Goal: Information Seeking & Learning: Check status

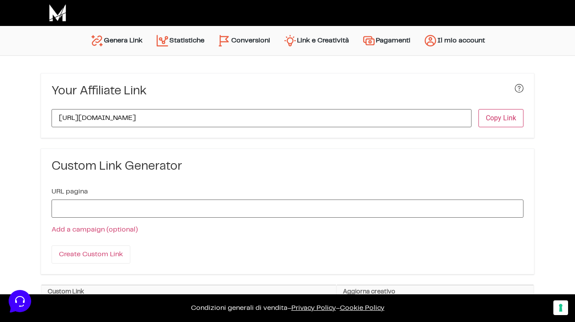
click at [238, 44] on link "Conversioni" at bounding box center [244, 40] width 66 height 21
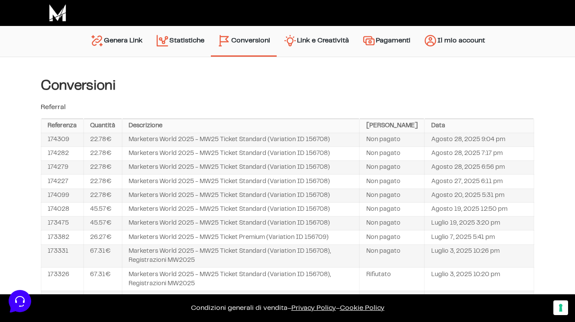
scroll to position [165, 0]
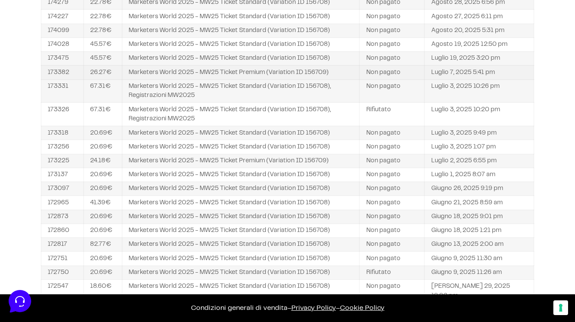
click at [61, 79] on td "173382" at bounding box center [62, 72] width 42 height 14
copy td "173382"
click at [467, 79] on td "Luglio 7, 2025 5:41 pm" at bounding box center [479, 72] width 110 height 14
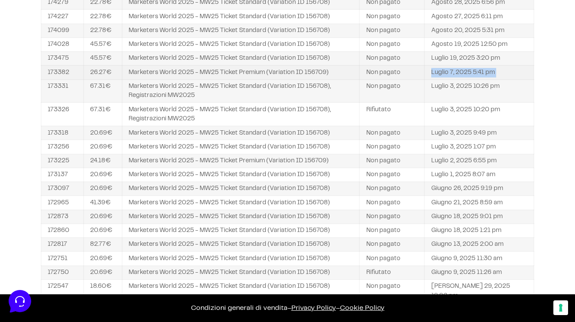
click at [467, 79] on td "Luglio 7, 2025 5:41 pm" at bounding box center [479, 72] width 110 height 14
copy tbody "Luglio 7, 2025 5:41 pm"
click at [184, 79] on td "Marketers World 2025 - MW25 Ticket Premium (Variation ID 156709)" at bounding box center [241, 72] width 238 height 14
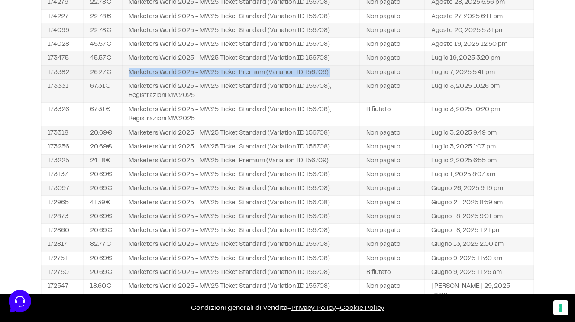
click at [184, 79] on td "Marketers World 2025 - MW25 Ticket Premium (Variation ID 156709)" at bounding box center [241, 72] width 238 height 14
copy tr "Marketers World 2025 - MW25 Ticket Premium (Variation ID 156709)"
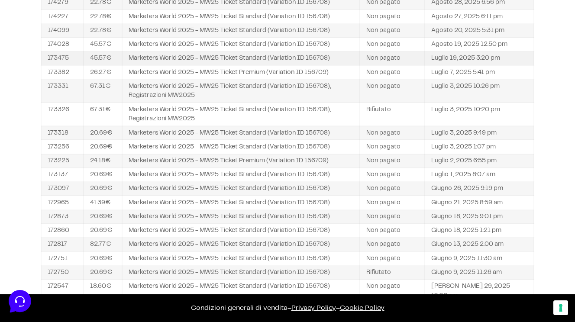
click at [60, 65] on td "173475" at bounding box center [62, 59] width 42 height 14
copy td "173475"
click at [216, 65] on td "Marketers World 2025 - MW25 Ticket Standard (Variation ID 156708)" at bounding box center [241, 59] width 238 height 14
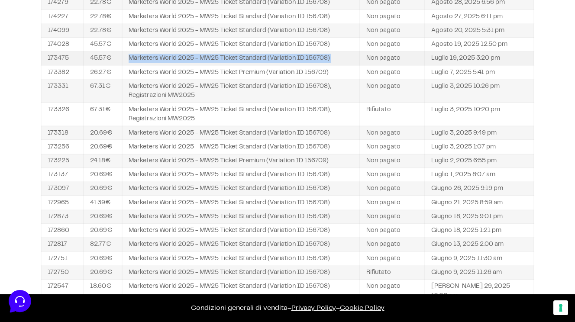
click at [216, 65] on td "Marketers World 2025 - MW25 Ticket Standard (Variation ID 156708)" at bounding box center [241, 59] width 238 height 14
copy tr "Marketers World 2025 - MW25 Ticket Standard (Variation ID 156708)"
click at [467, 65] on td "Luglio 19, 2025 3:20 pm" at bounding box center [479, 59] width 110 height 14
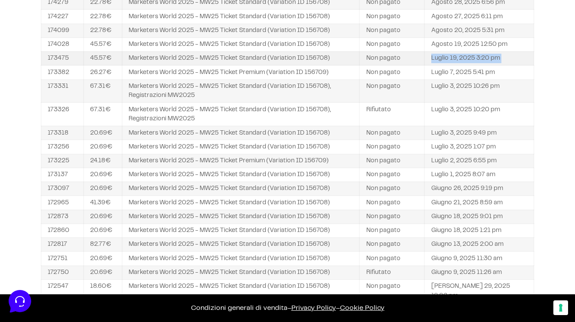
click at [467, 65] on td "Luglio 19, 2025 3:20 pm" at bounding box center [479, 59] width 110 height 14
copy tbody "Luglio 19, 2025 3:20 pm"
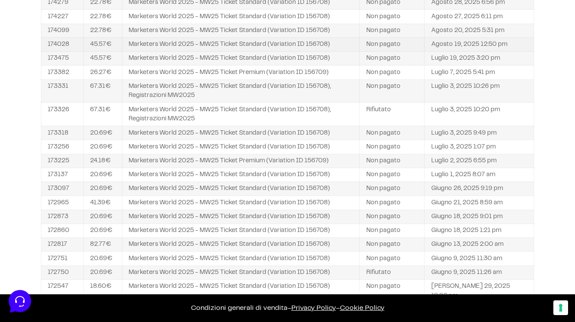
click at [56, 52] on td "174028" at bounding box center [62, 45] width 42 height 14
copy td "174028"
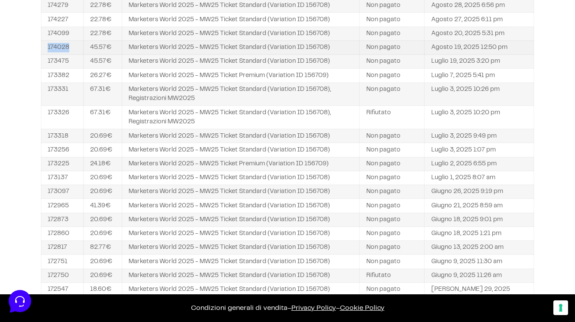
scroll to position [160, 0]
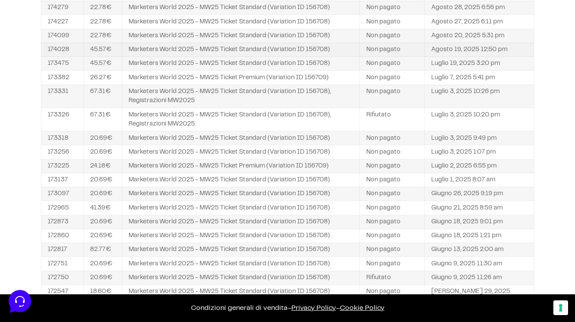
click at [461, 57] on td "Agosto 19, 2025 12:50 pm" at bounding box center [479, 50] width 110 height 14
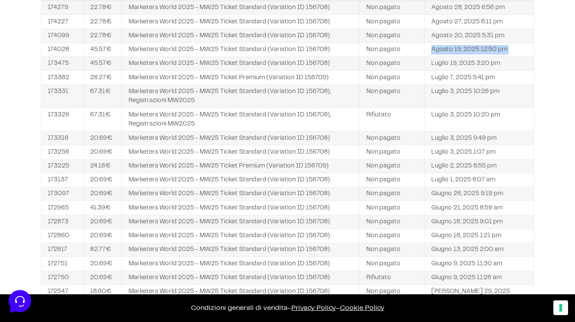
copy tbody "Agosto 19, 2025 12:50 pm"
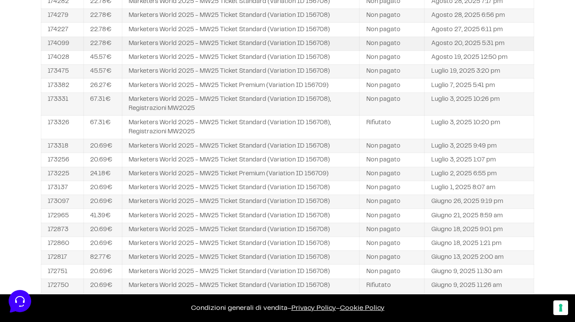
click at [59, 51] on td "174099" at bounding box center [62, 44] width 42 height 14
copy td "174099"
click at [454, 51] on td "Agosto 20, 2025 5:31 pm" at bounding box center [479, 44] width 110 height 14
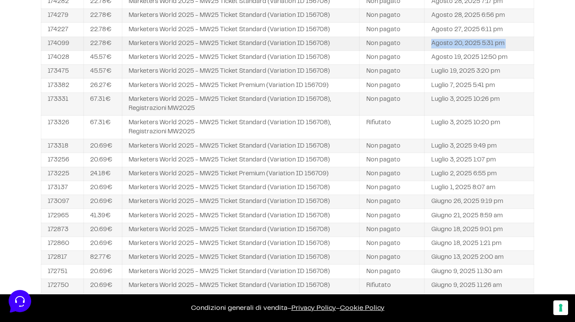
click at [454, 51] on td "Agosto 20, 2025 5:31 pm" at bounding box center [479, 44] width 110 height 14
copy tbody "Agosto 20, 2025 5:31 pm"
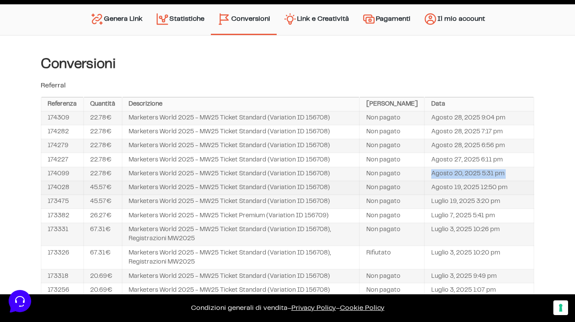
scroll to position [20, 0]
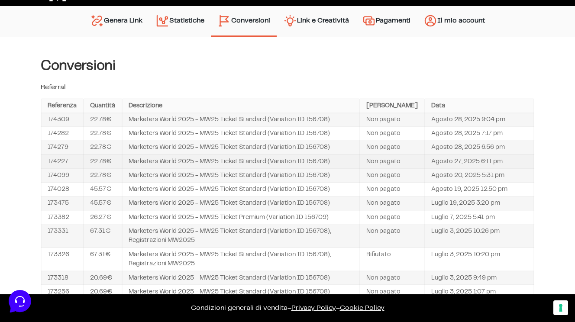
click at [62, 168] on td "174227" at bounding box center [62, 162] width 42 height 14
click at [459, 168] on td "Agosto 27, 2025 6:11 pm" at bounding box center [479, 162] width 110 height 14
click at [457, 168] on td "Agosto 27, 2025 6:11 pm" at bounding box center [479, 162] width 110 height 14
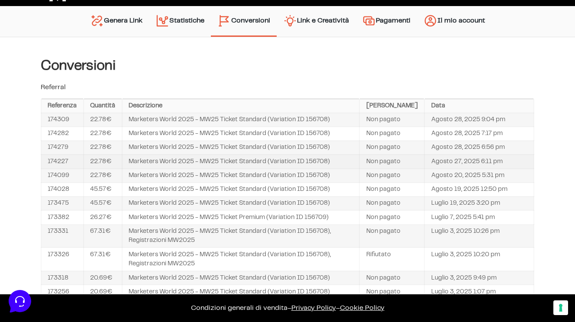
click at [458, 168] on td "Agosto 27, 2025 6:11 pm" at bounding box center [479, 162] width 110 height 14
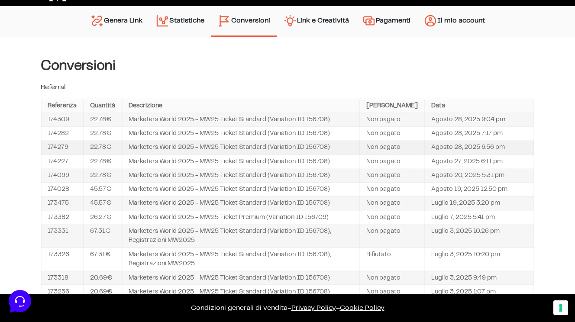
click at [60, 155] on td "174279" at bounding box center [62, 148] width 42 height 14
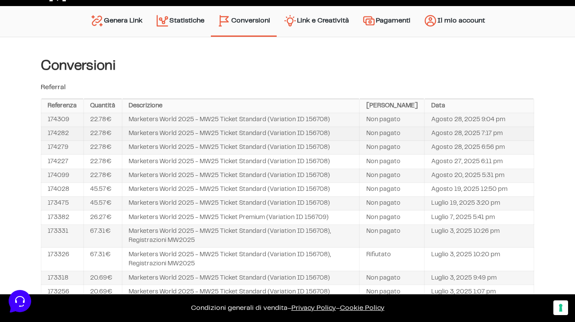
click at [50, 141] on td "174282" at bounding box center [62, 134] width 42 height 14
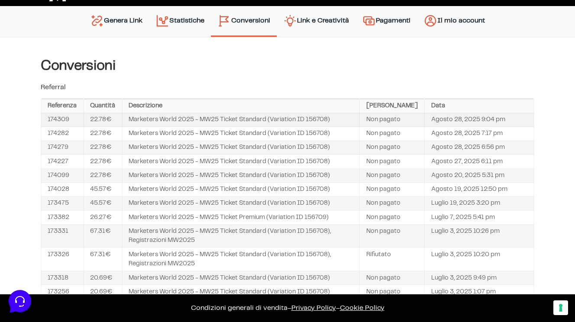
click at [54, 121] on td "174309" at bounding box center [62, 120] width 42 height 14
click at [464, 155] on td "Agosto 28, 2025 6:56 pm" at bounding box center [479, 148] width 110 height 14
